Goal: Communication & Community: Participate in discussion

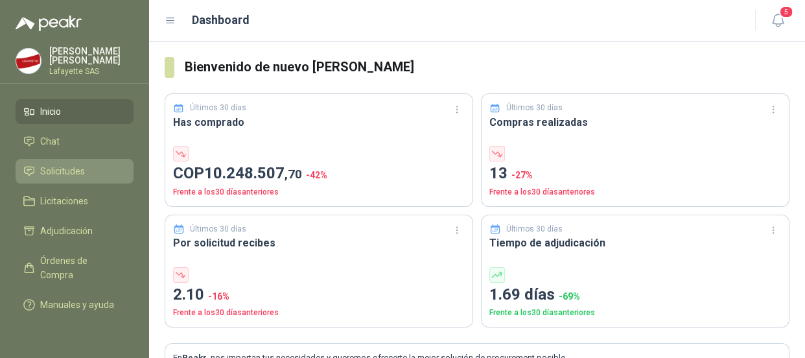
click at [80, 175] on span "Solicitudes" at bounding box center [62, 171] width 45 height 14
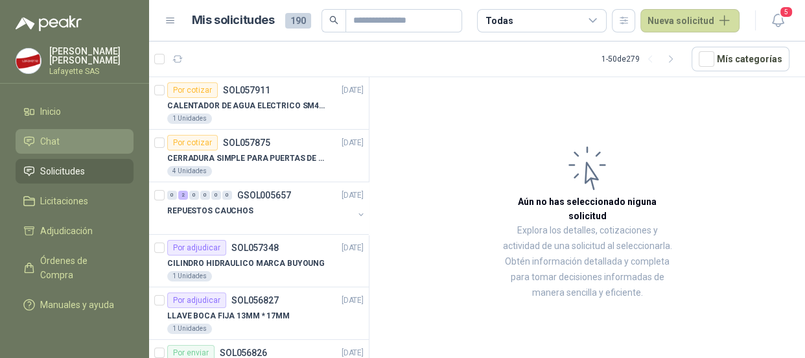
click at [71, 141] on li "Chat" at bounding box center [74, 141] width 102 height 14
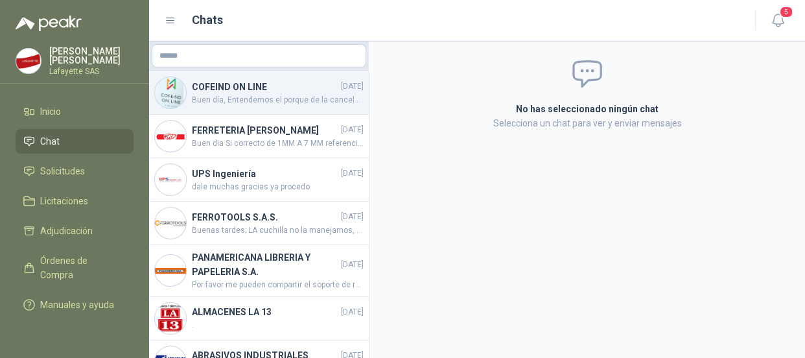
click at [242, 95] on span "Buen día, Entendemos el porque de la cancelación y solicitamos disculpa por los…" at bounding box center [278, 100] width 172 height 12
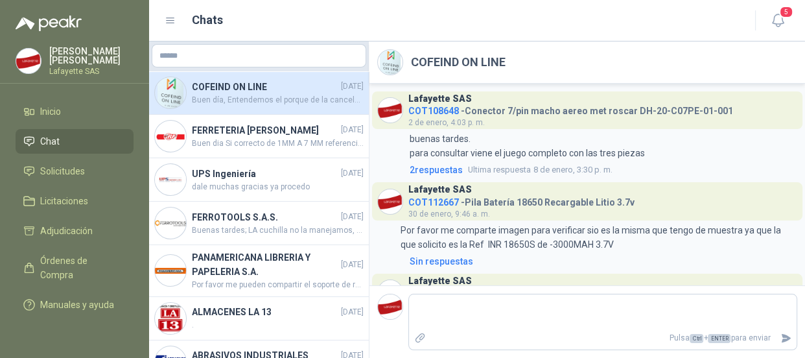
scroll to position [1525, 0]
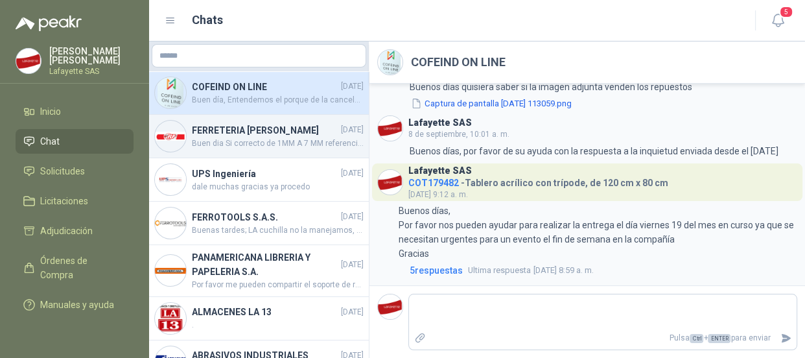
click at [224, 137] on h4 "FERRETERIA [PERSON_NAME]" at bounding box center [265, 130] width 147 height 14
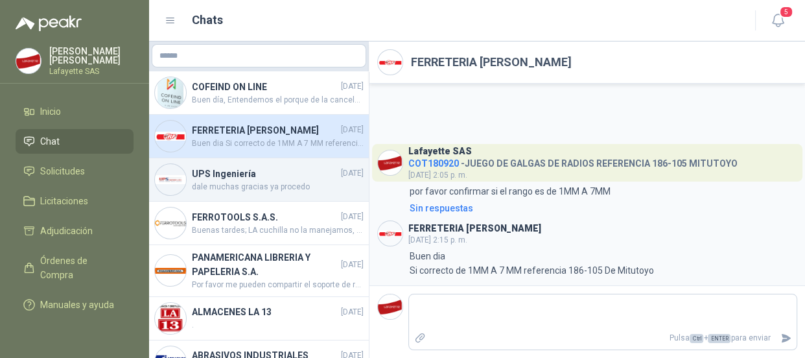
click at [235, 178] on h4 "UPS Ingeniería" at bounding box center [265, 174] width 147 height 14
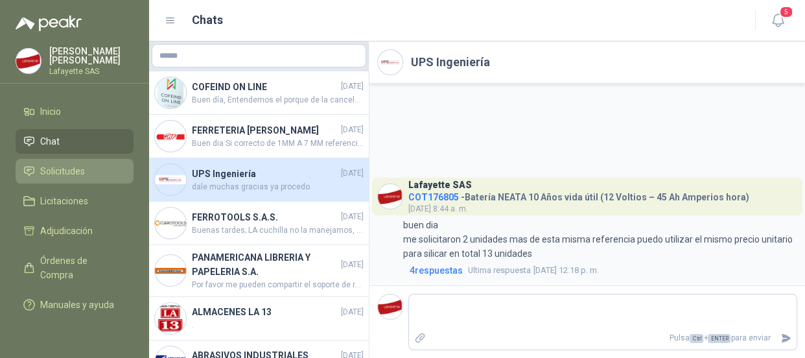
click at [64, 164] on span "Solicitudes" at bounding box center [62, 171] width 45 height 14
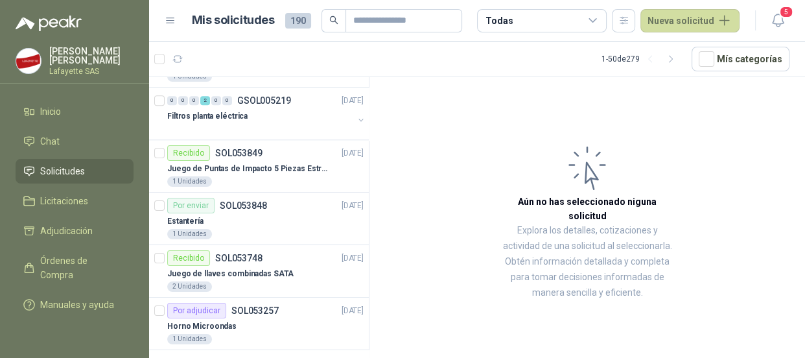
scroll to position [1297, 0]
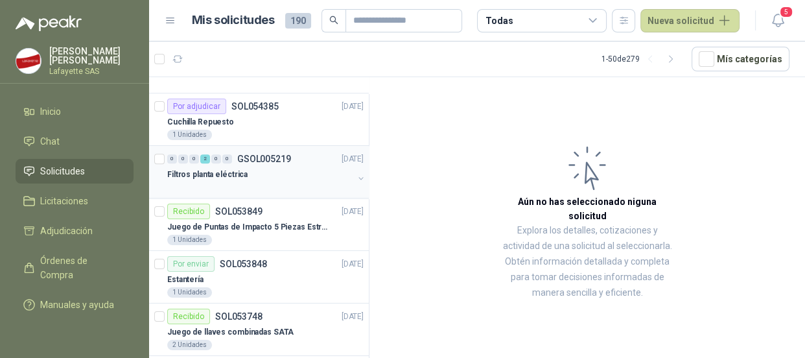
click at [246, 156] on p "GSOL005219" at bounding box center [264, 158] width 54 height 9
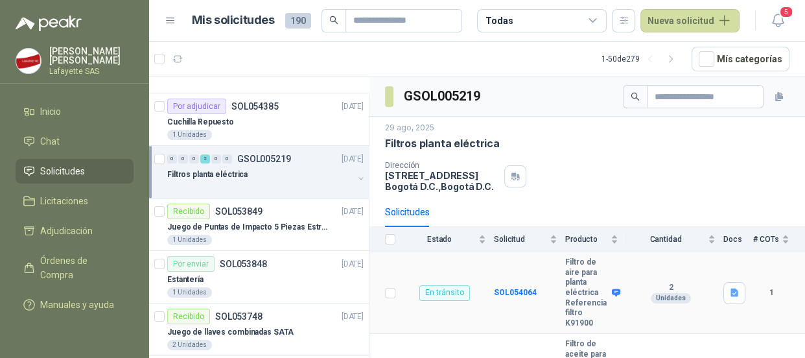
scroll to position [86, 0]
